Goal: Information Seeking & Learning: Learn about a topic

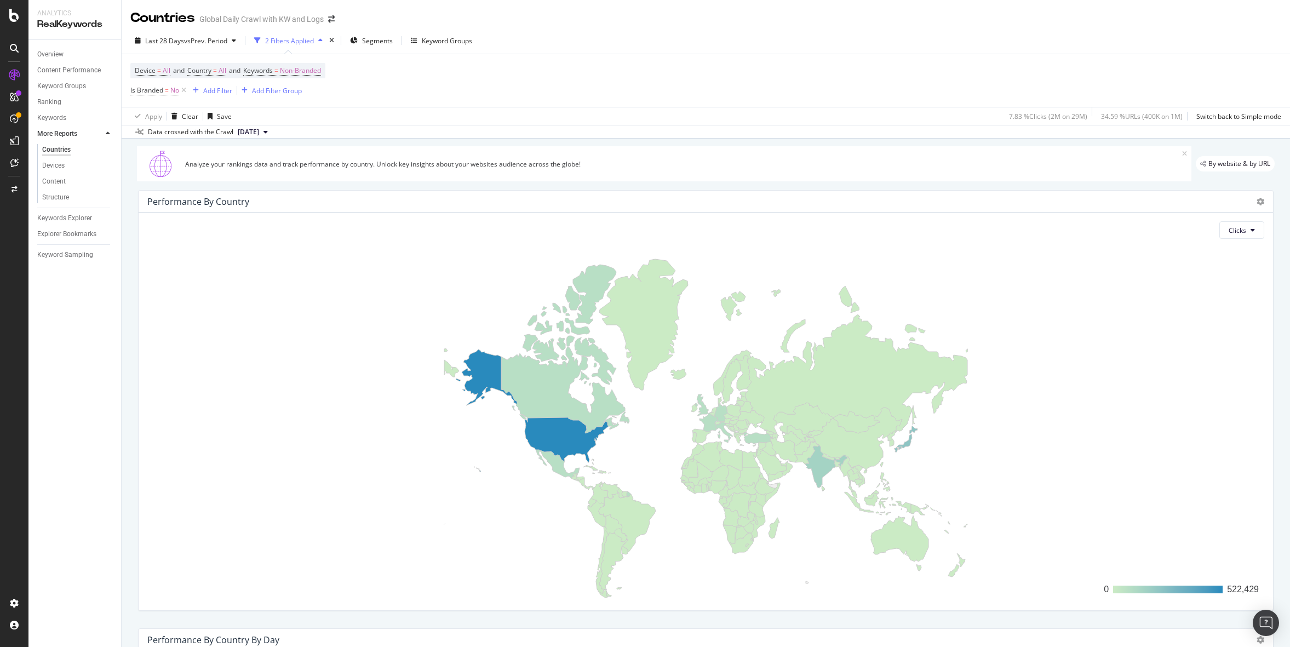
scroll to position [605, 0]
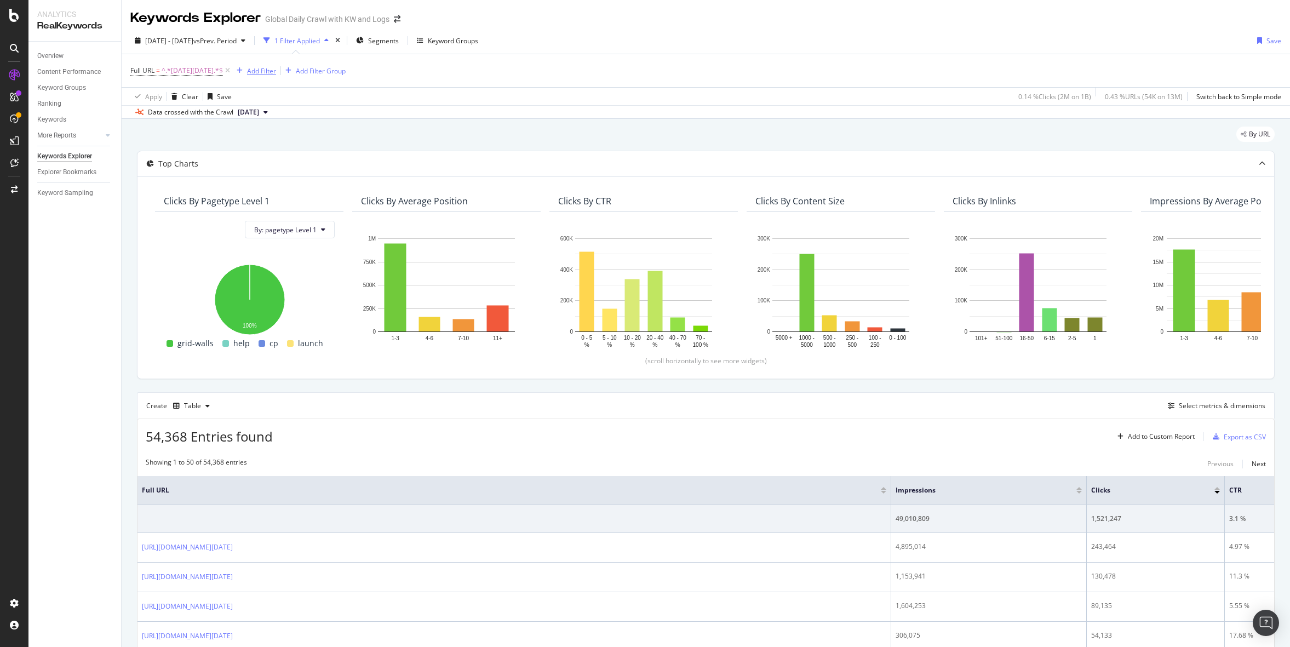
click at [250, 66] on div "Add Filter" at bounding box center [261, 70] width 29 height 9
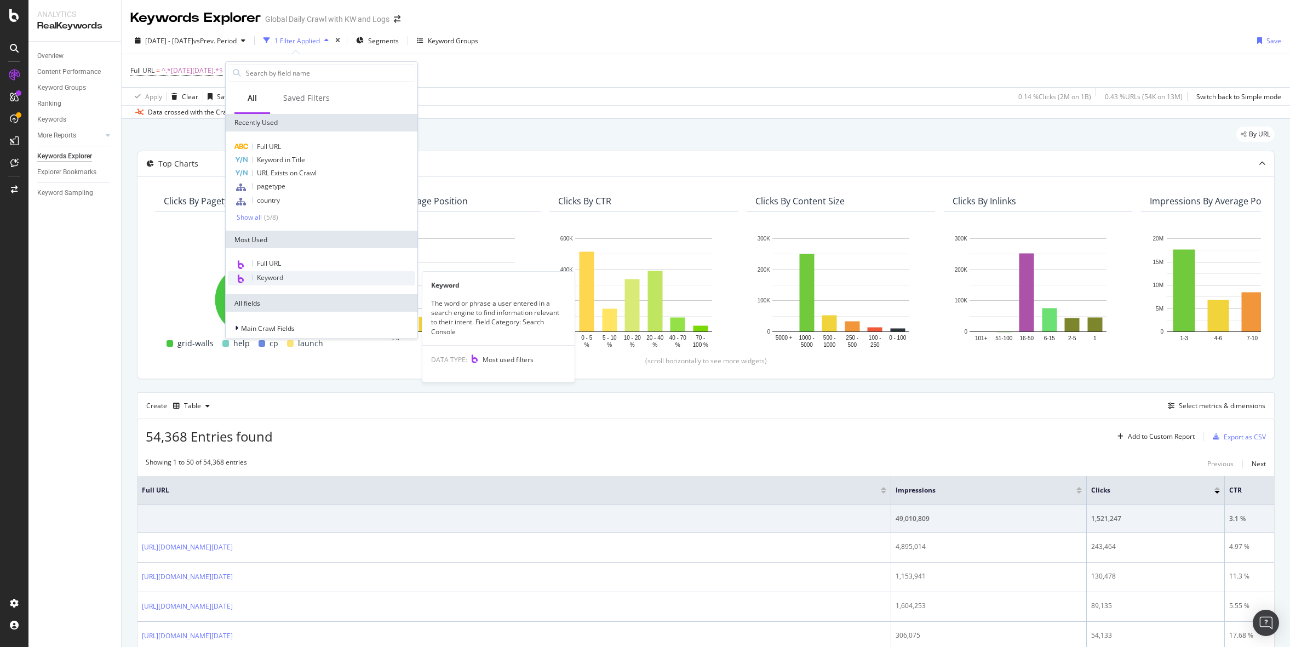
click at [280, 276] on span "Keyword" at bounding box center [270, 277] width 26 height 9
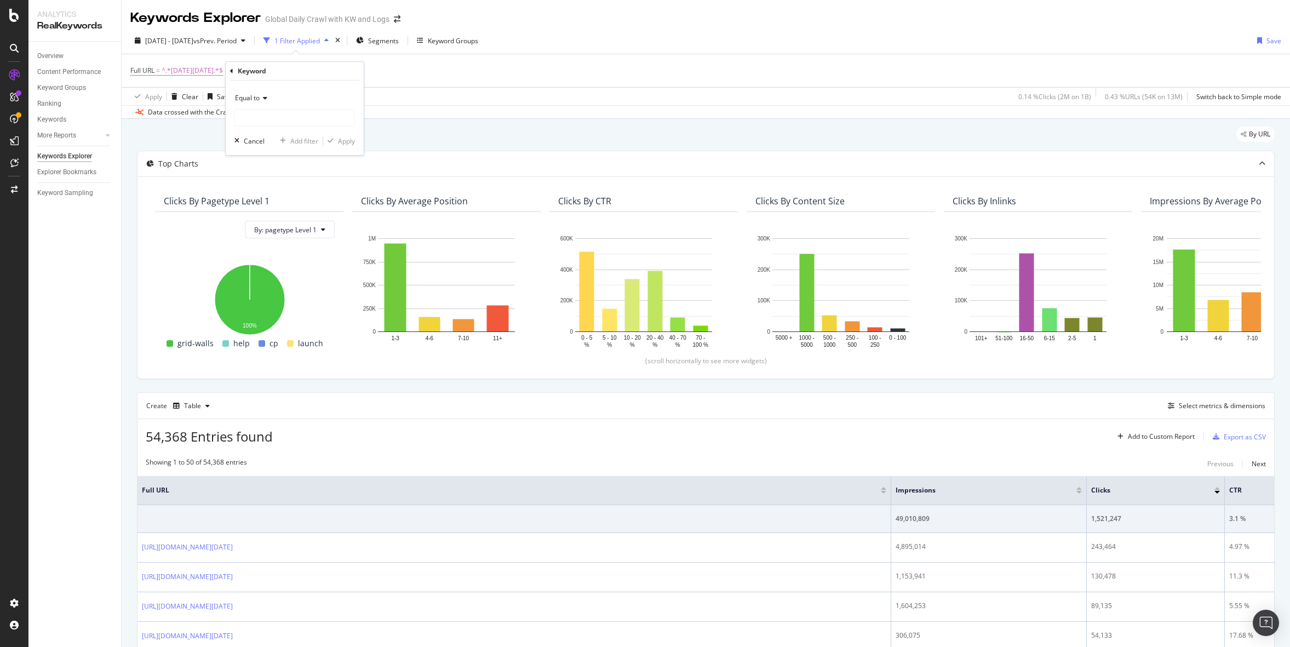
click at [234, 73] on div "Keyword" at bounding box center [294, 71] width 129 height 19
click at [233, 72] on div "Keyword" at bounding box center [294, 71] width 129 height 19
click at [233, 70] on icon at bounding box center [231, 71] width 3 height 7
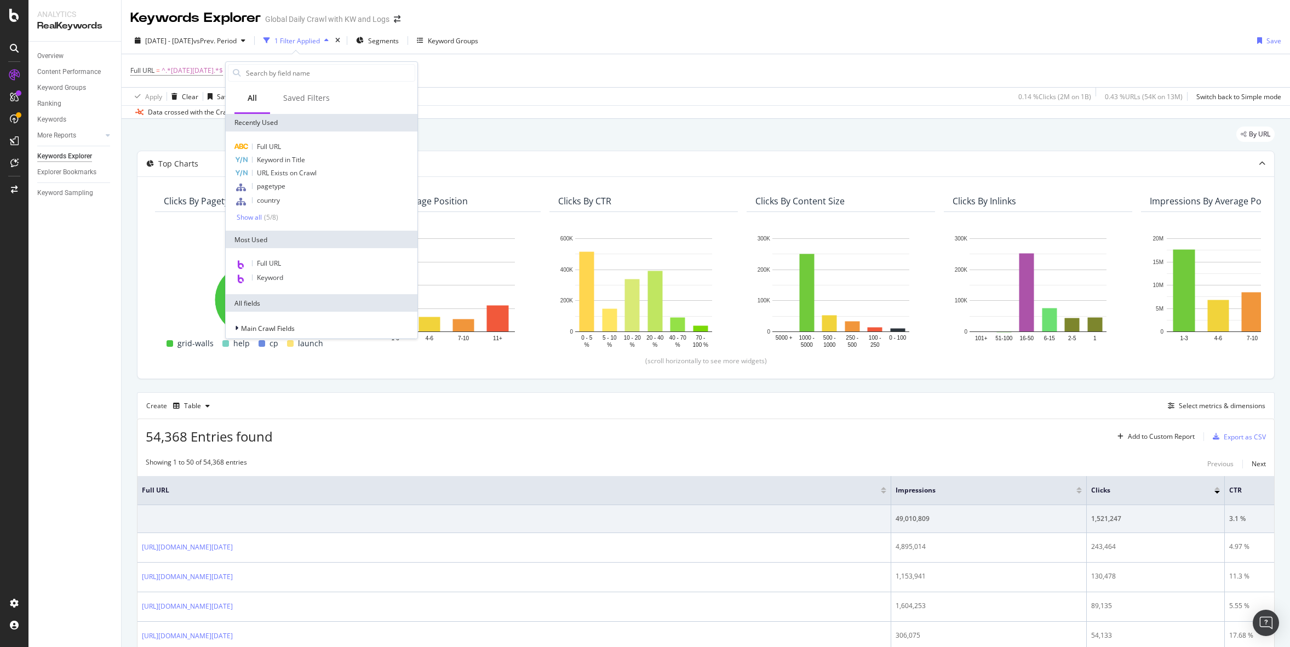
type input "i"
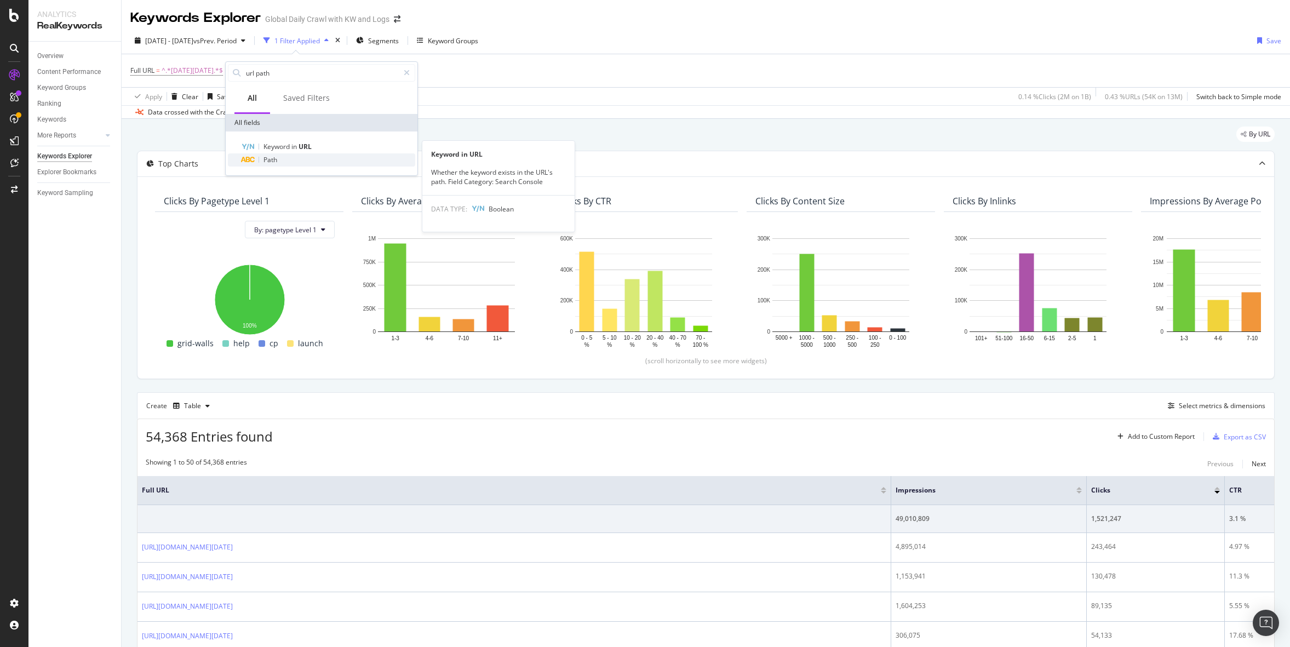
type input "url path"
click at [281, 157] on div "Path" at bounding box center [328, 159] width 174 height 13
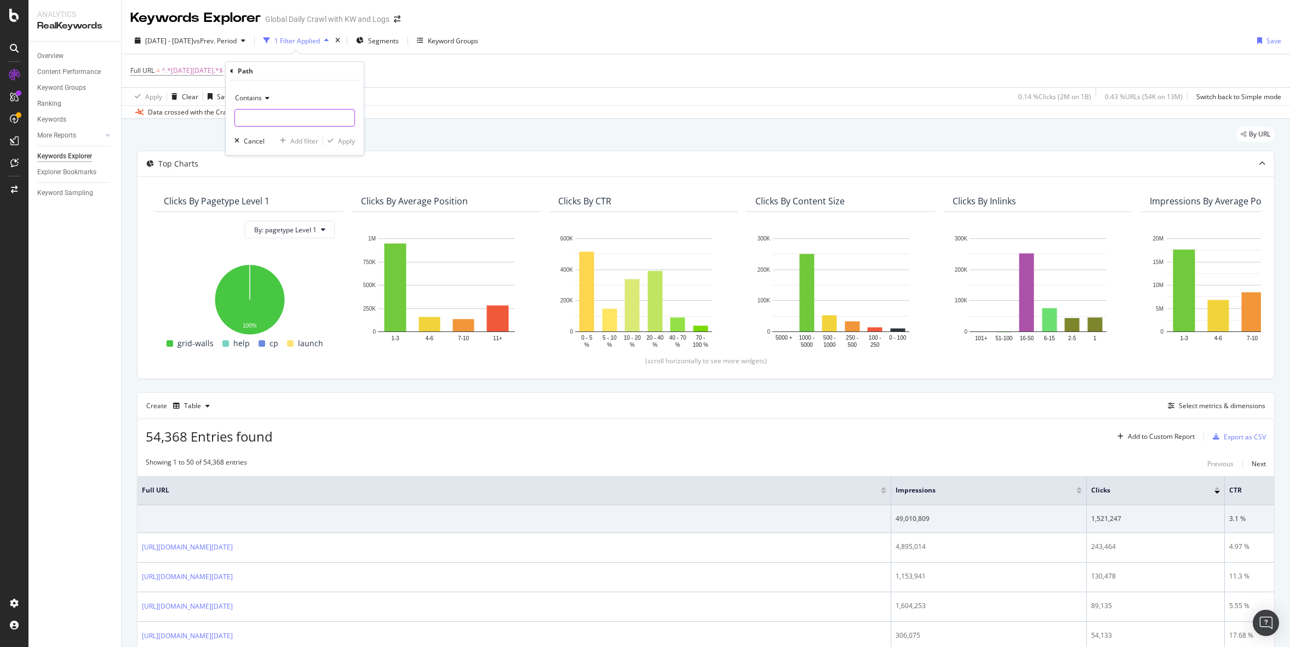
click at [273, 119] on input "text" at bounding box center [294, 118] width 119 height 18
type input "7xwug"
click at [351, 141] on div "Apply" at bounding box center [346, 140] width 17 height 9
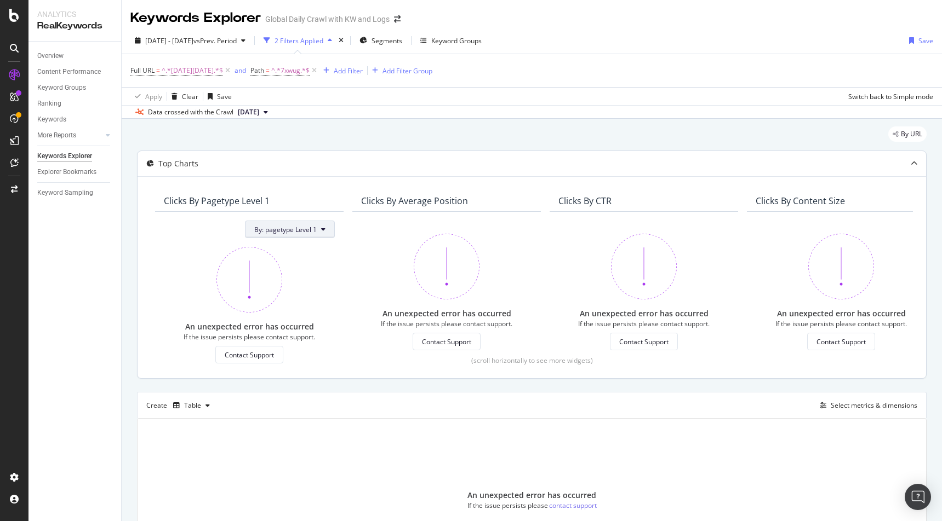
click at [253, 141] on div "By URL" at bounding box center [531, 139] width 789 height 24
